Goal: Task Accomplishment & Management: Complete application form

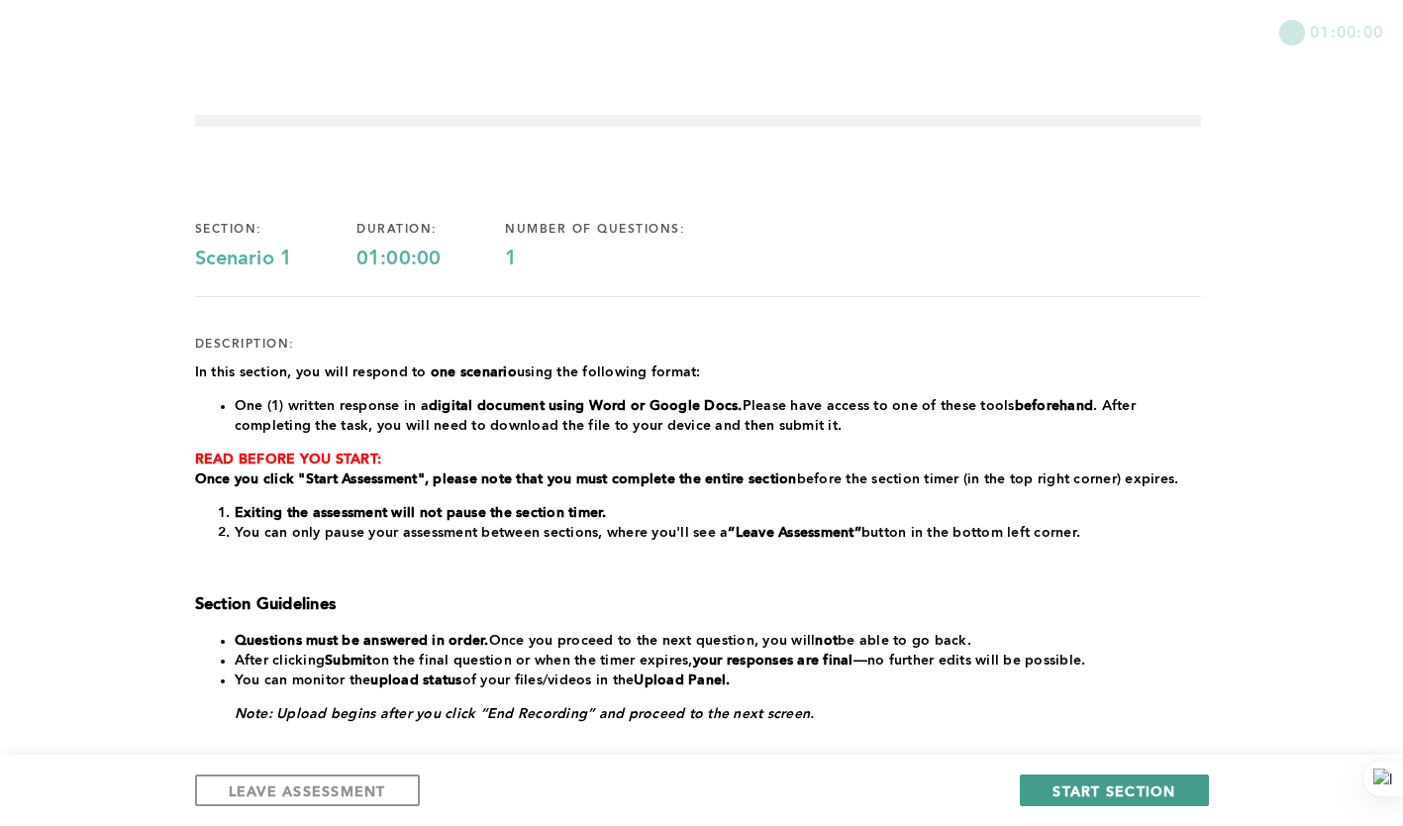
click at [1080, 793] on span "START SECTION" at bounding box center [1114, 790] width 123 height 19
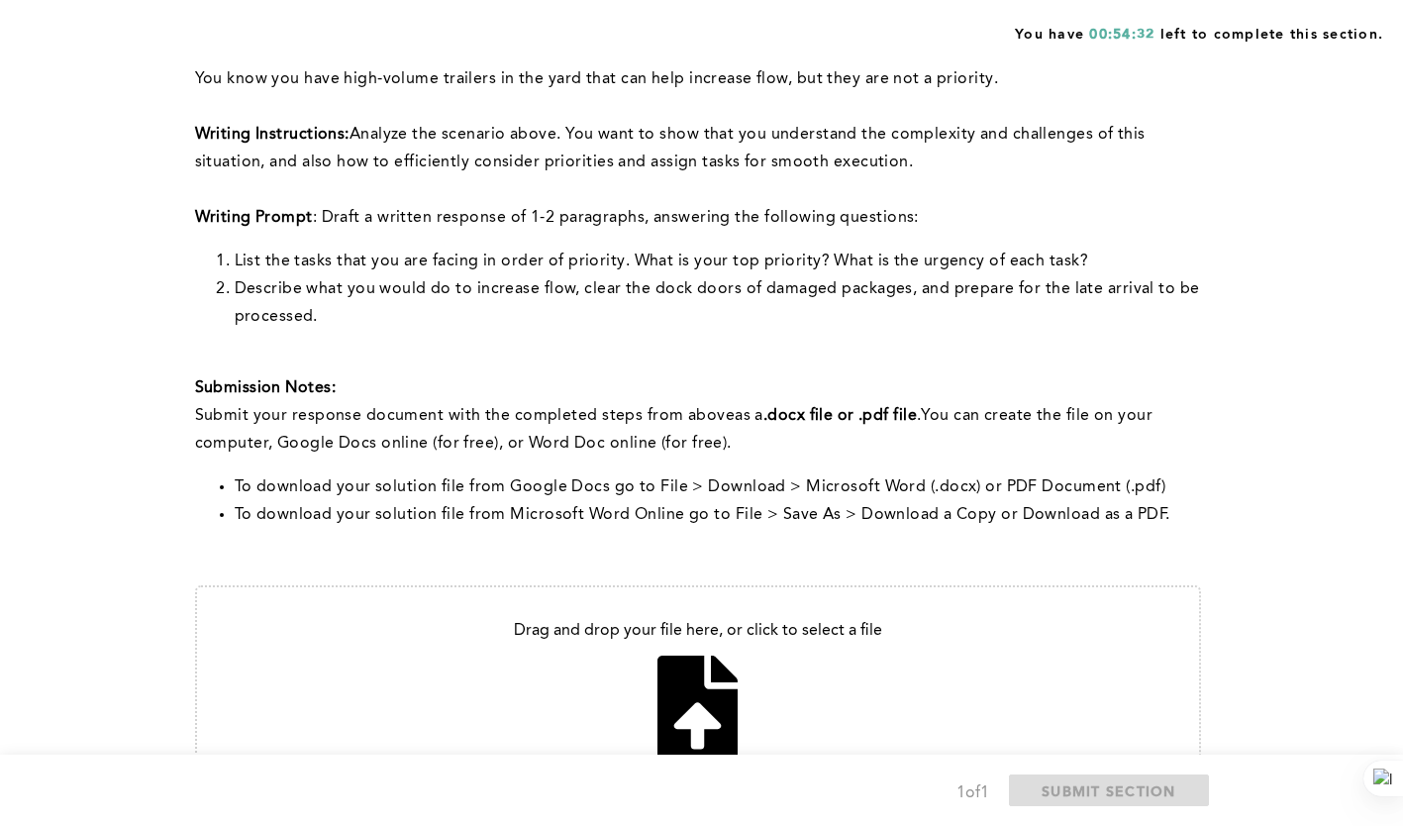
scroll to position [684, 0]
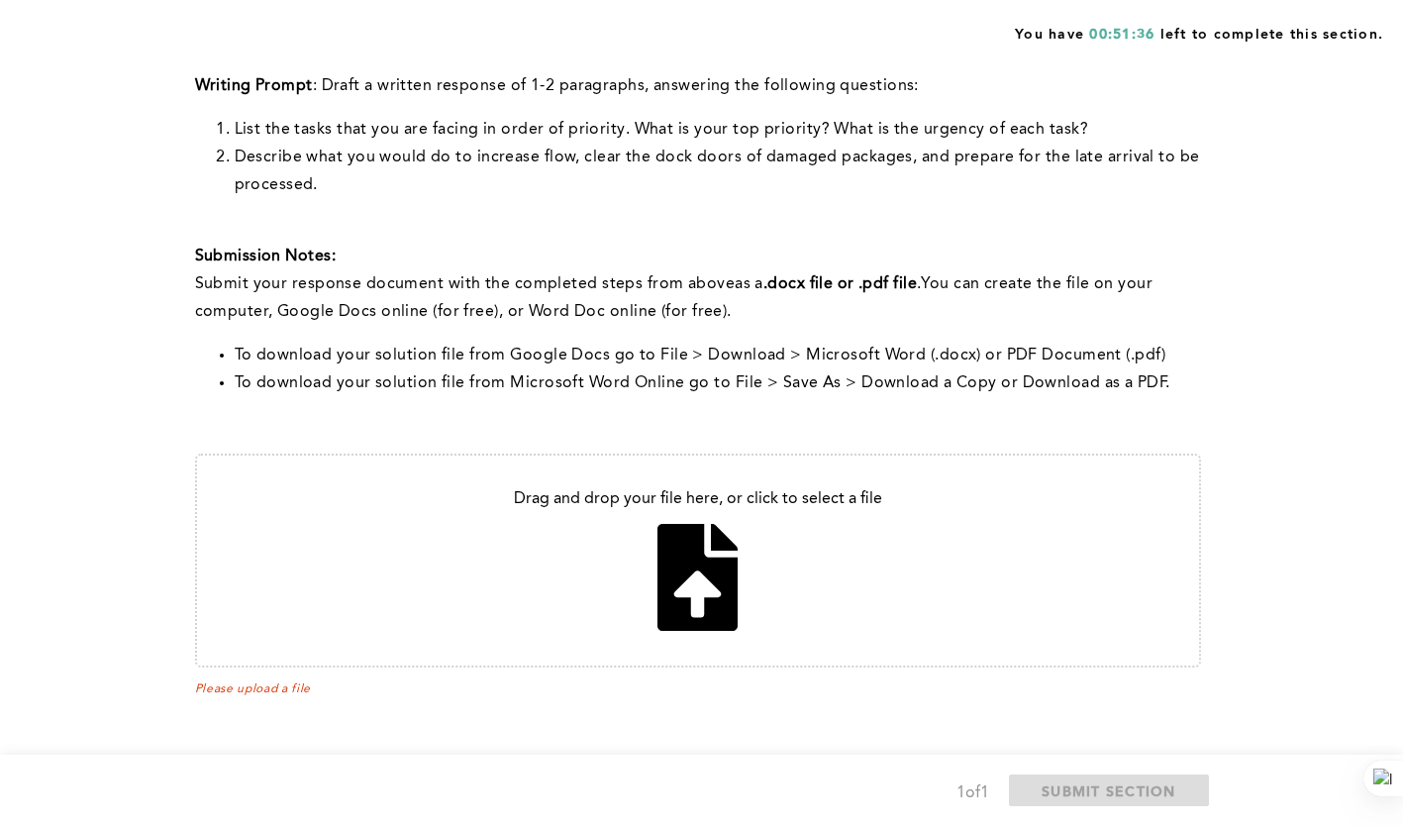
click at [1300, 218] on div "You have 00:51:36 left to complete this section. Q1 Context: You are the Lead O…" at bounding box center [701, 71] width 1403 height 1510
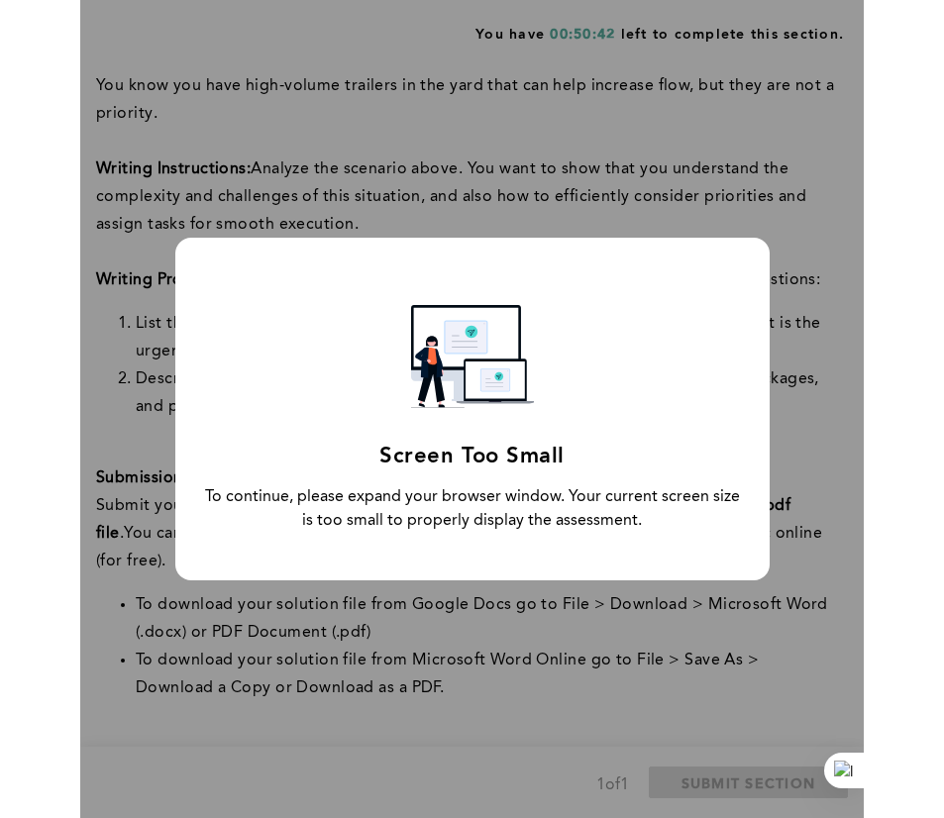
scroll to position [601, 0]
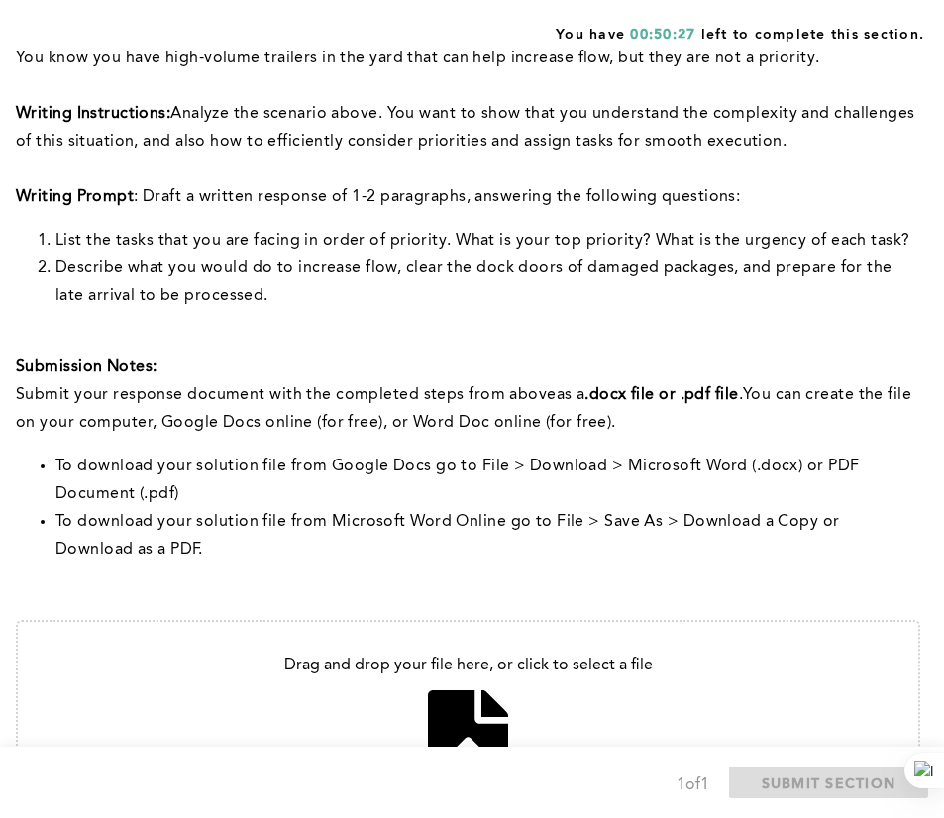
click at [396, 151] on p "Writing Instructions: Analyze the scenario above. You want to show that you und…" at bounding box center [468, 127] width 904 height 55
click at [392, 148] on span "Analyze the scenario above. You want to show that you understand the complexity…" at bounding box center [467, 128] width 903 height 44
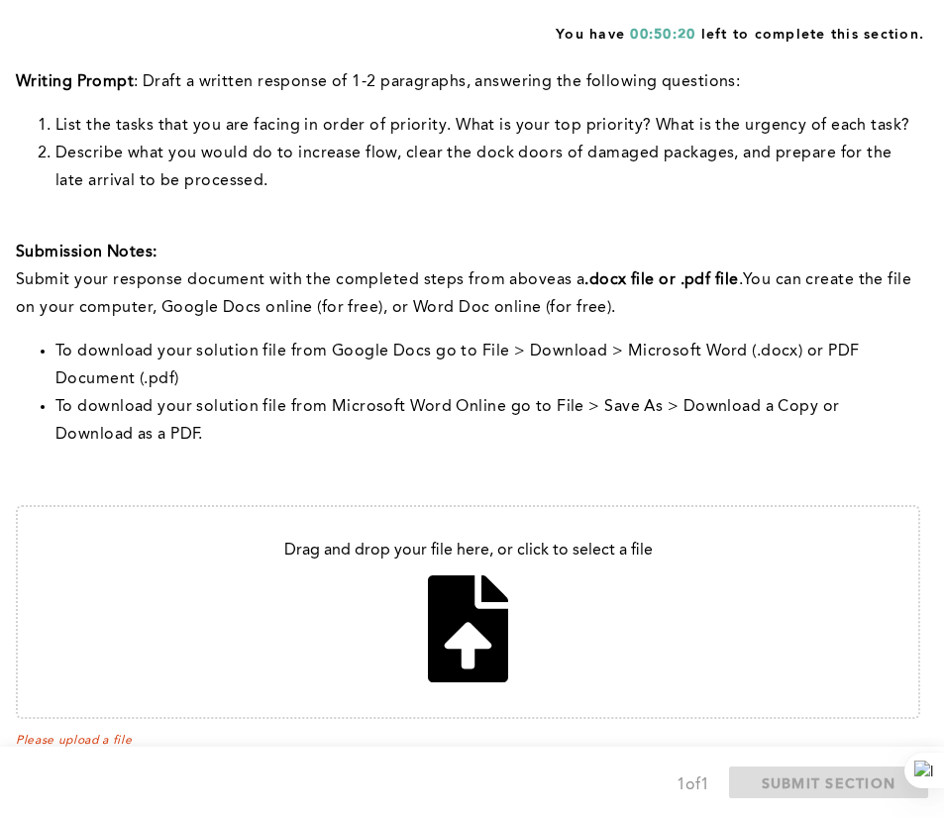
scroll to position [721, 0]
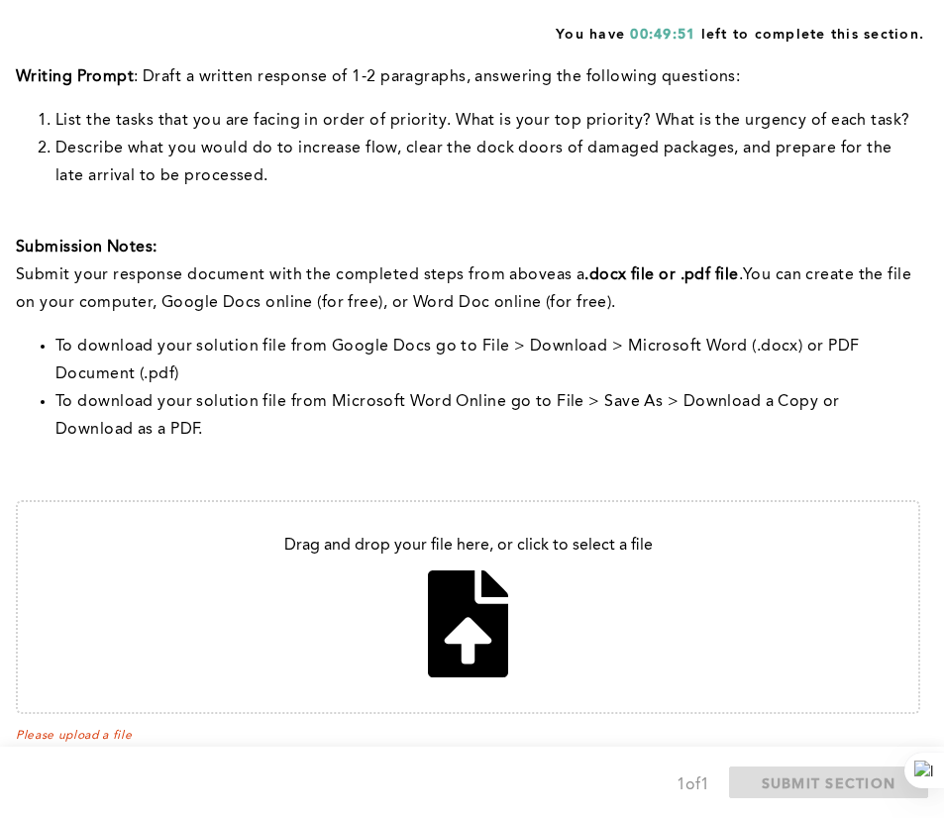
click at [358, 224] on p at bounding box center [468, 220] width 904 height 28
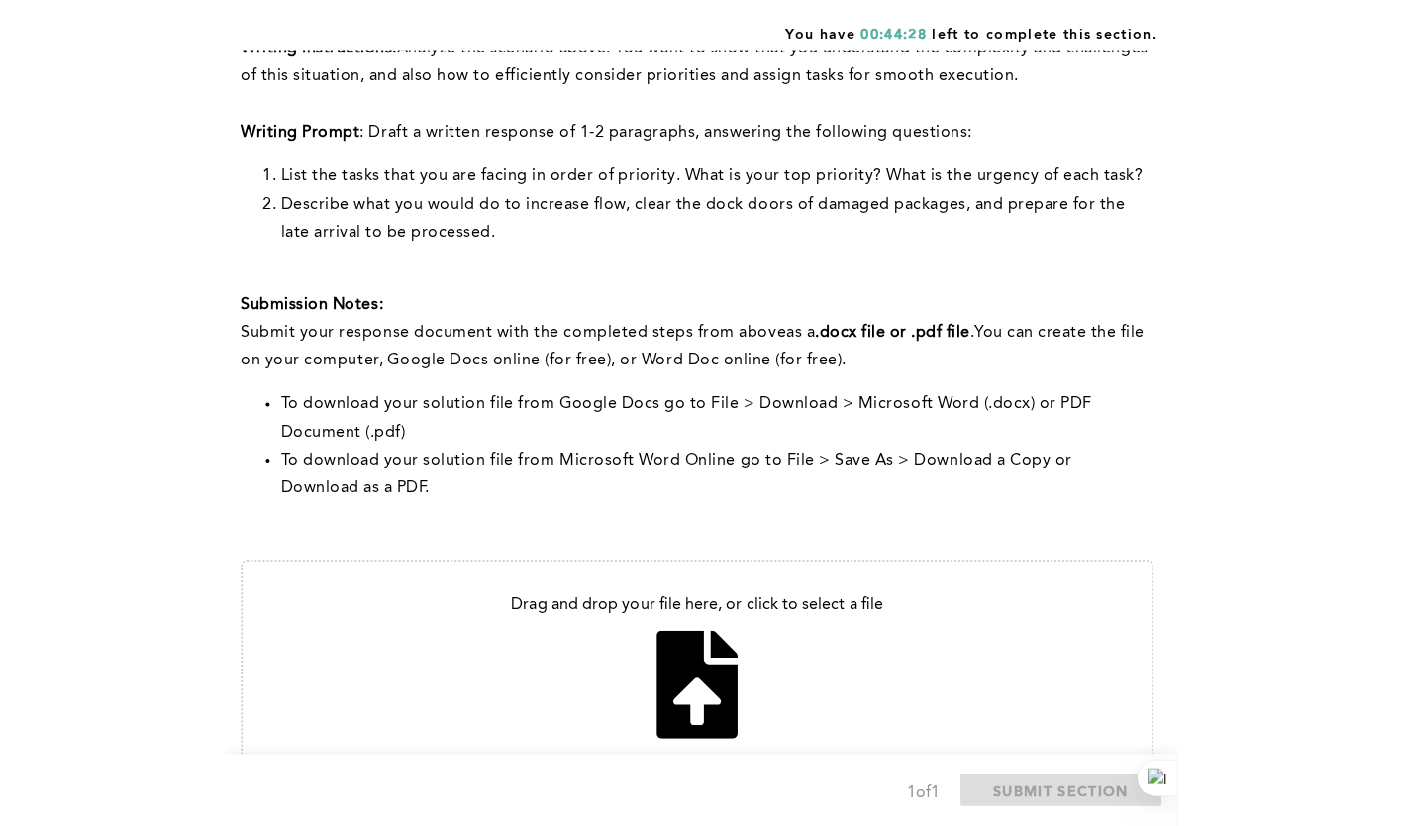
scroll to position [671, 0]
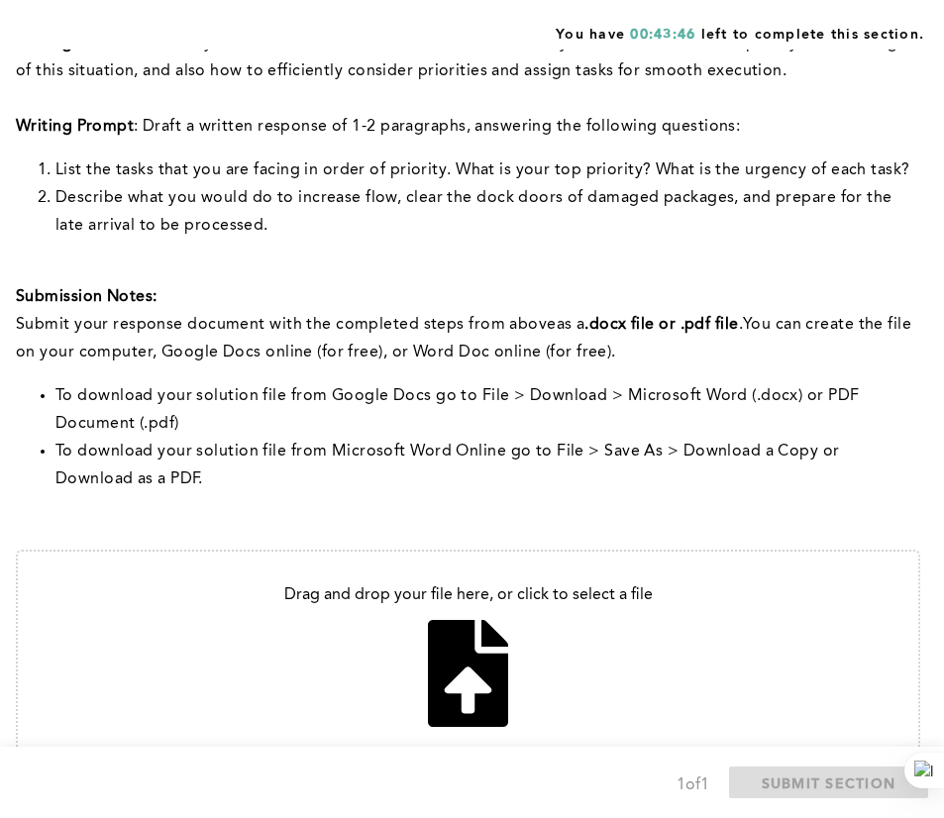
click at [381, 255] on div "Context: You are the Lead Operations manager at your site. Your main responsibi…" at bounding box center [468, 23] width 904 height 939
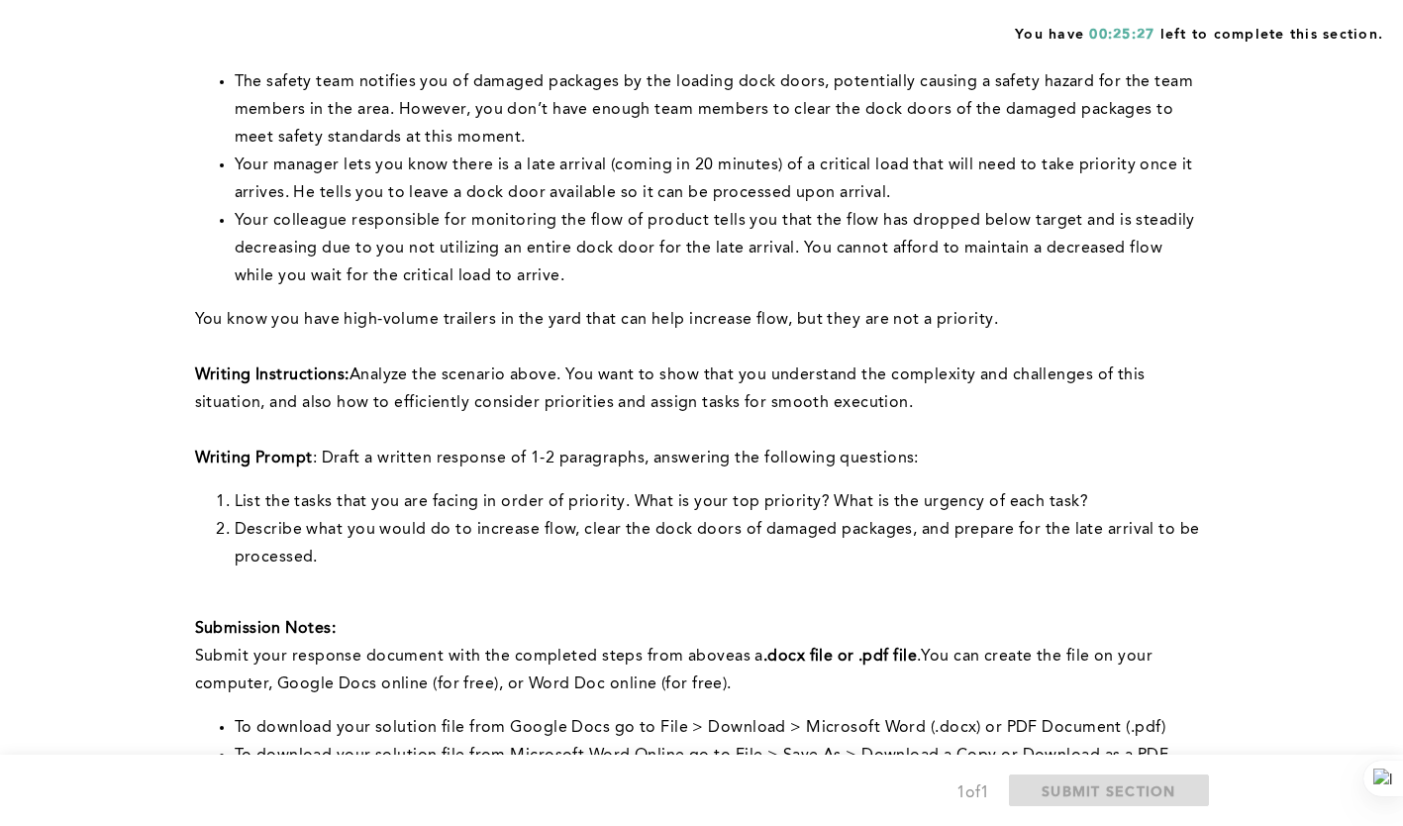
scroll to position [316, 0]
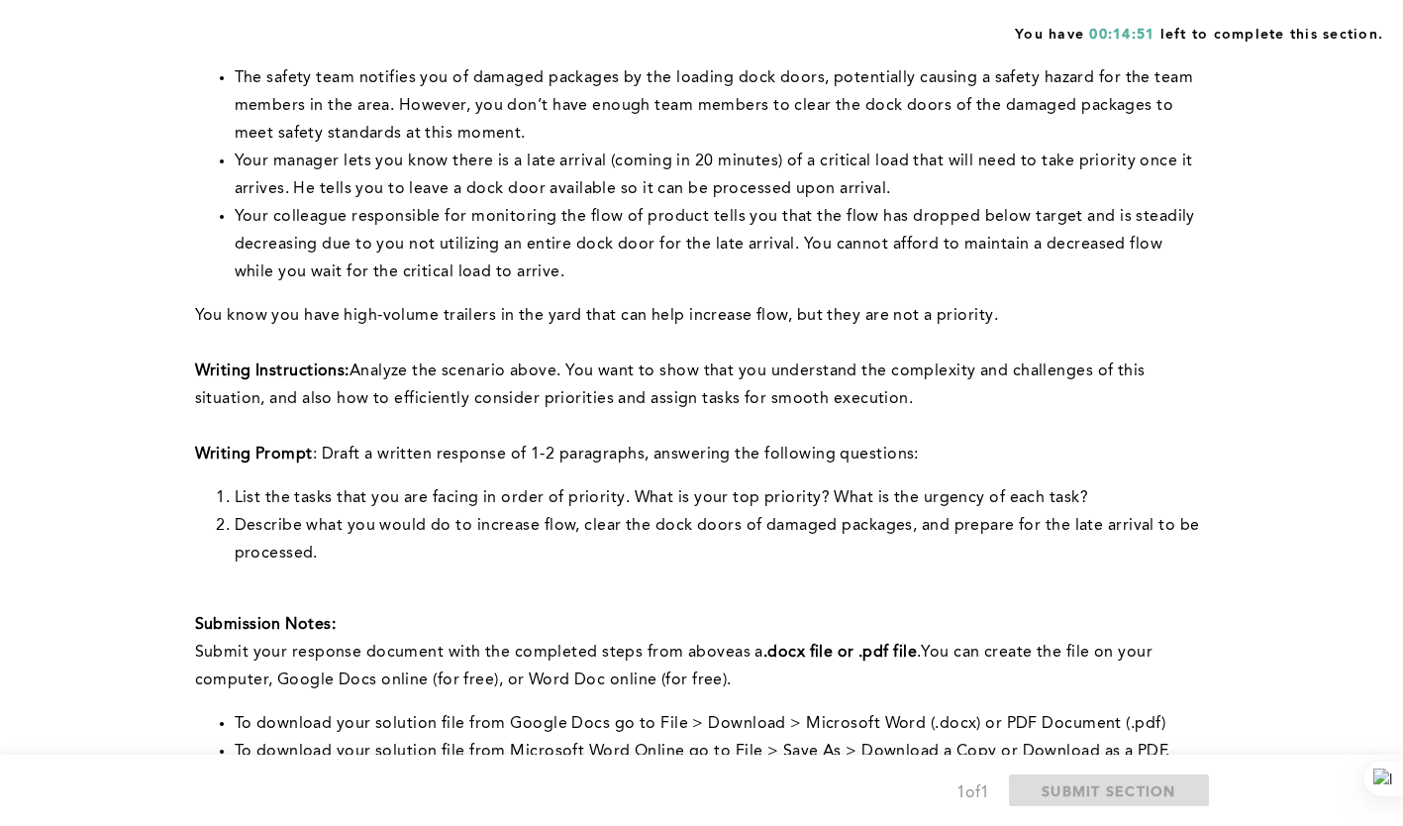
click at [116, 430] on div "You have 00:14:51 left to complete this section. Q1 Context: You are the Lead O…" at bounding box center [701, 439] width 1403 height 1510
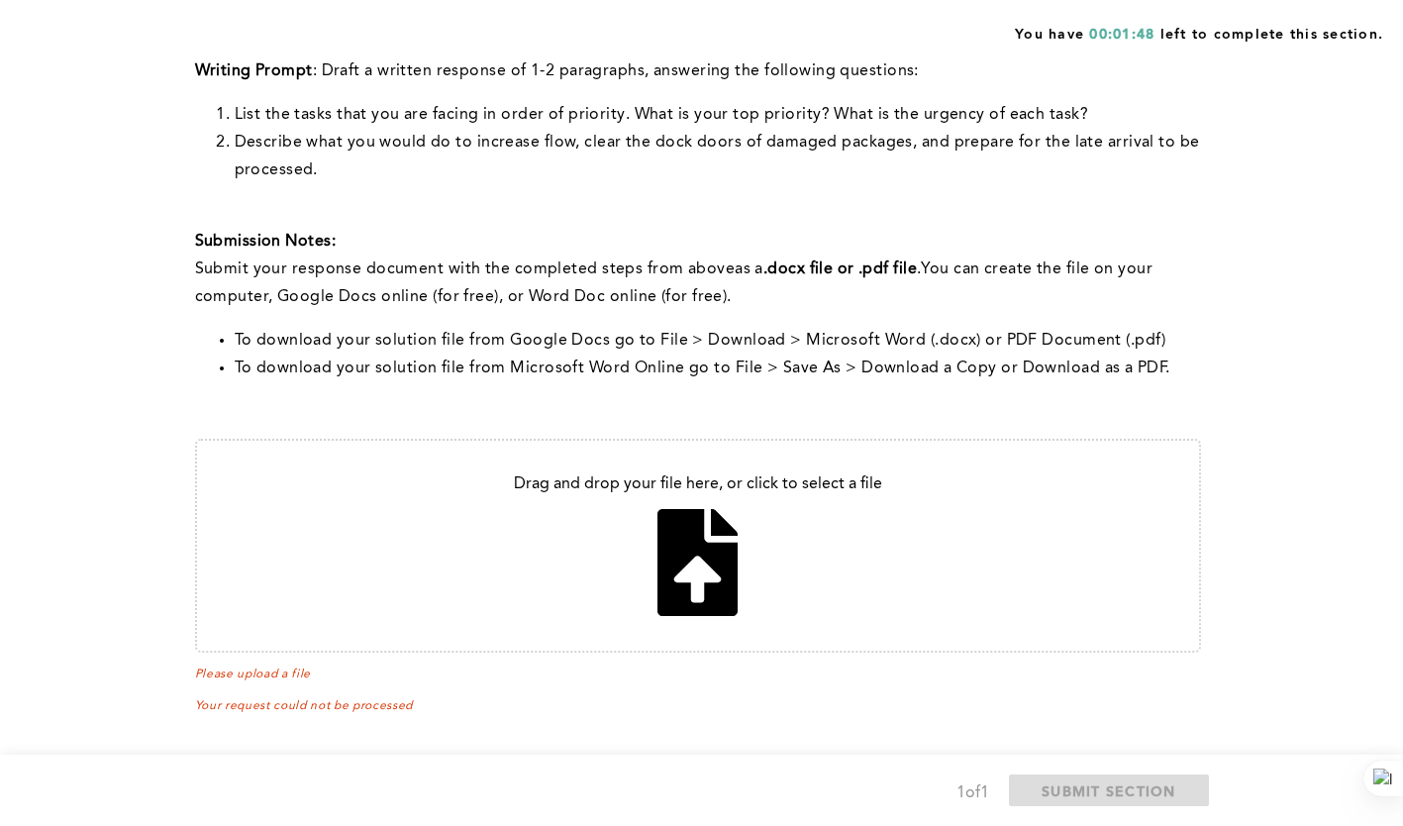
scroll to position [703, 0]
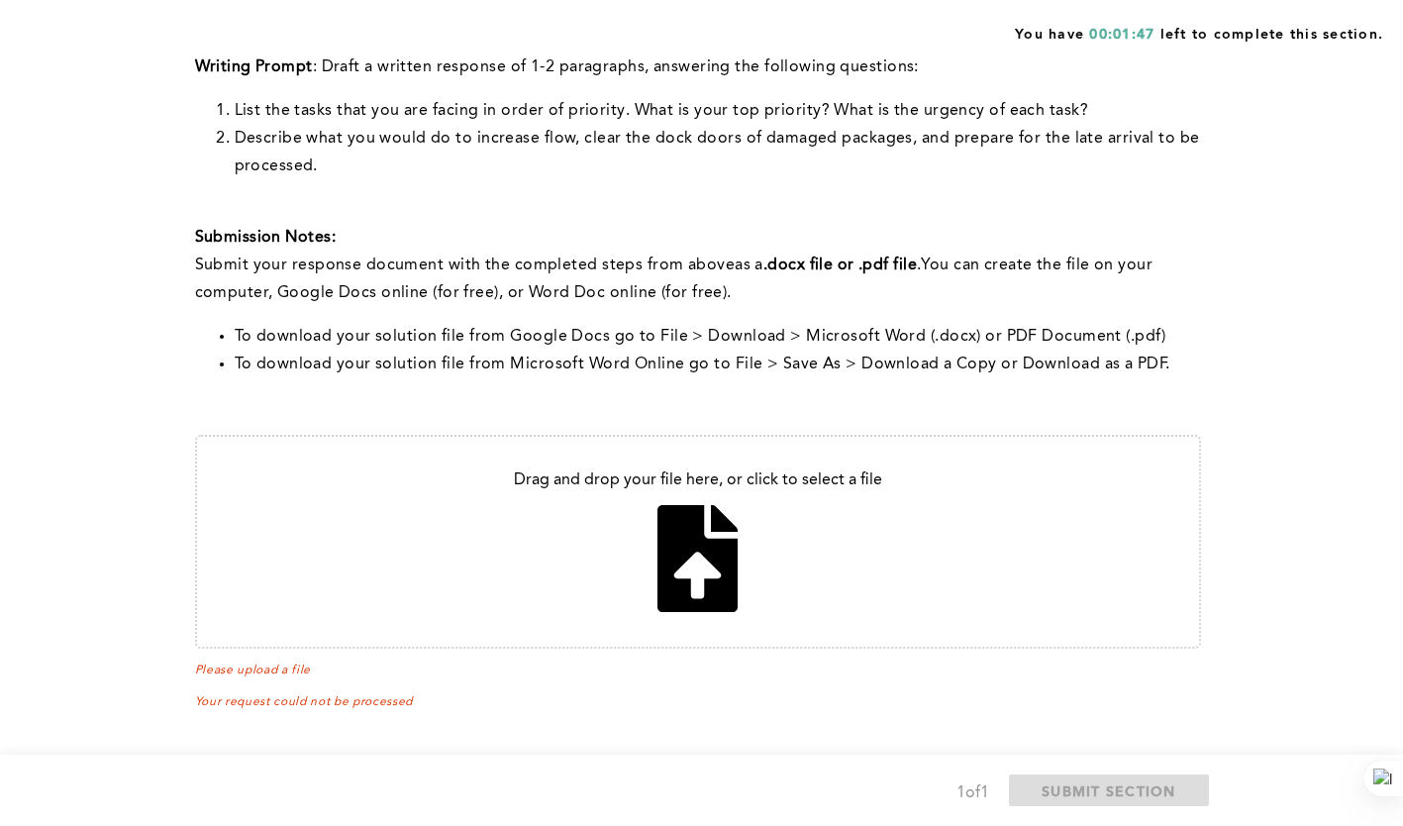
click at [684, 566] on input "file" at bounding box center [698, 542] width 1002 height 210
type input "C:\fakepath\20250817_Solution file.docx"
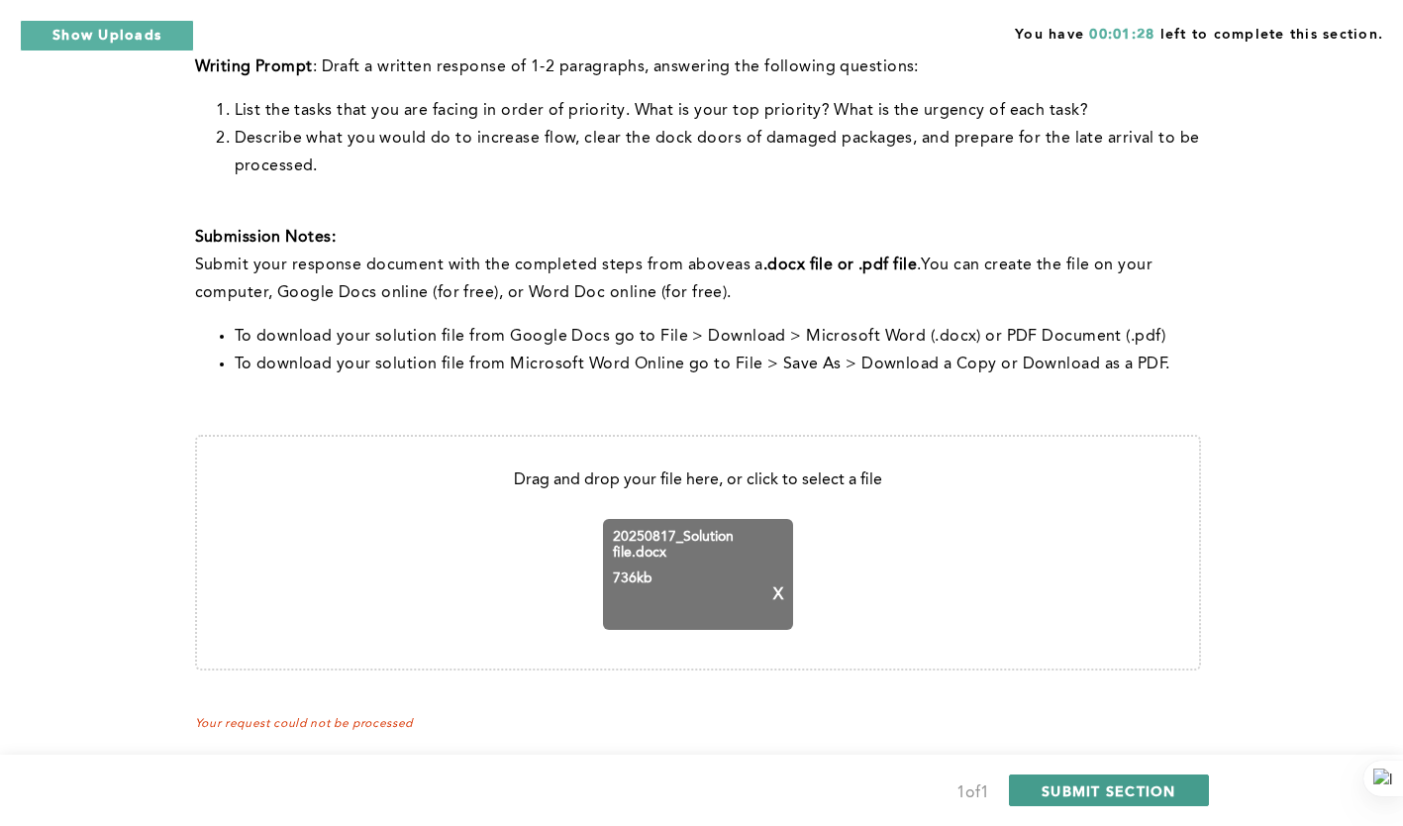
click at [1053, 789] on span "SUBMIT SECTION" at bounding box center [1109, 790] width 135 height 19
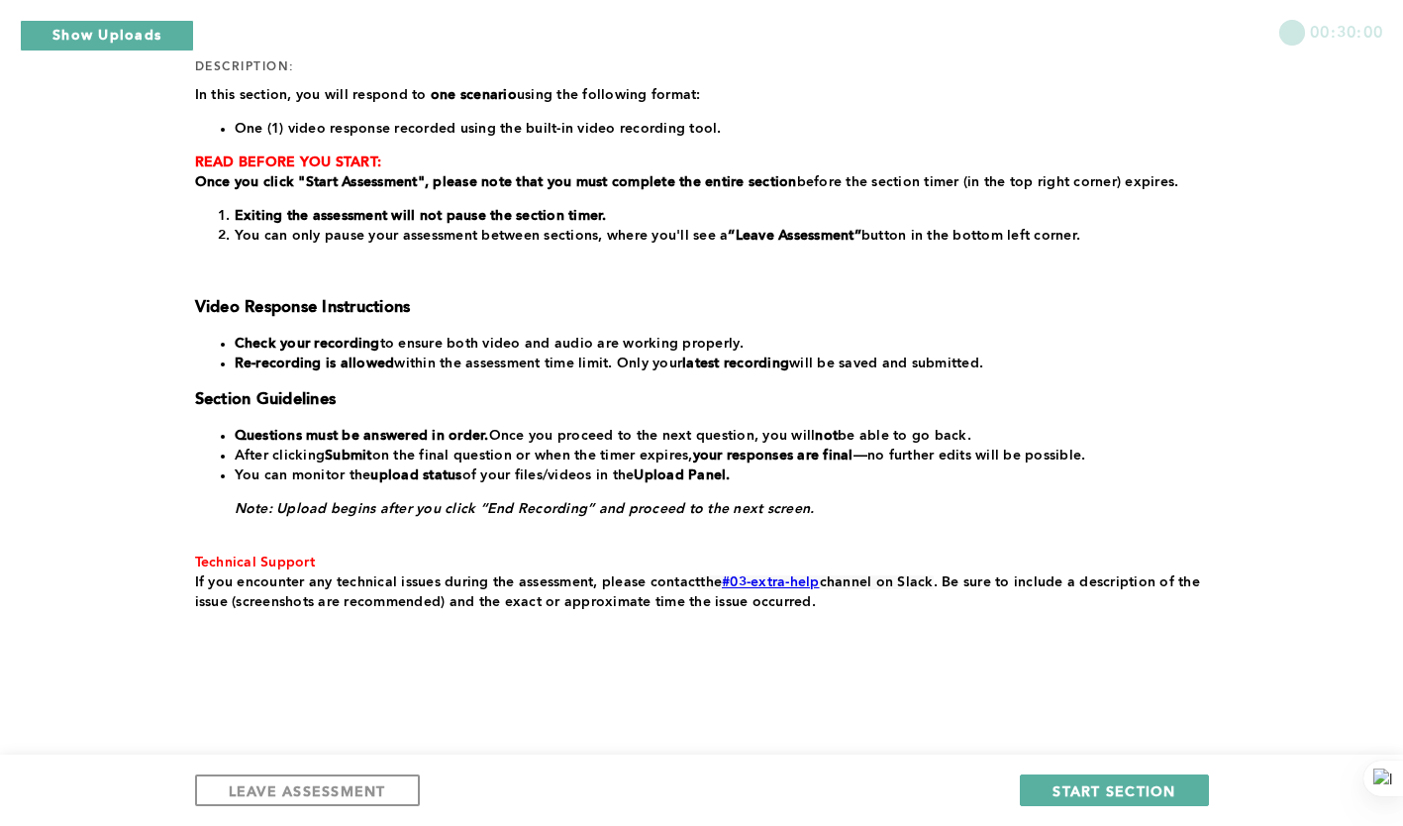
scroll to position [0, 0]
